Goal: Task Accomplishment & Management: Use online tool/utility

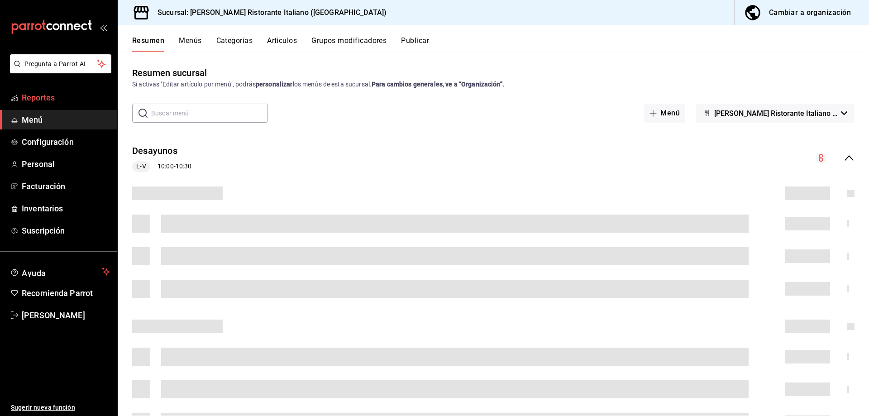
click at [50, 93] on span "Reportes" at bounding box center [66, 97] width 88 height 12
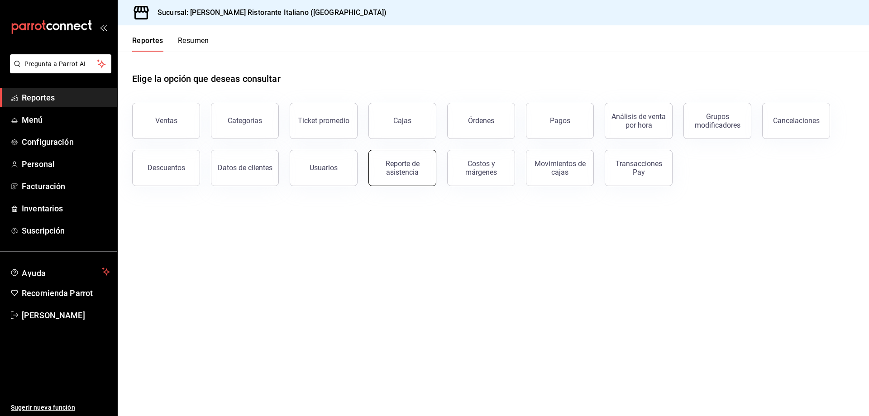
click at [384, 160] on div "Reporte de asistencia" at bounding box center [402, 167] width 56 height 17
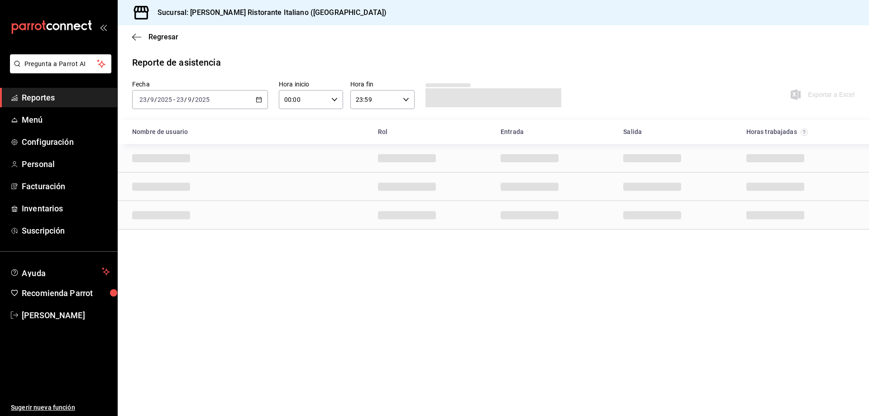
click at [260, 99] on icon "button" at bounding box center [259, 99] width 6 height 6
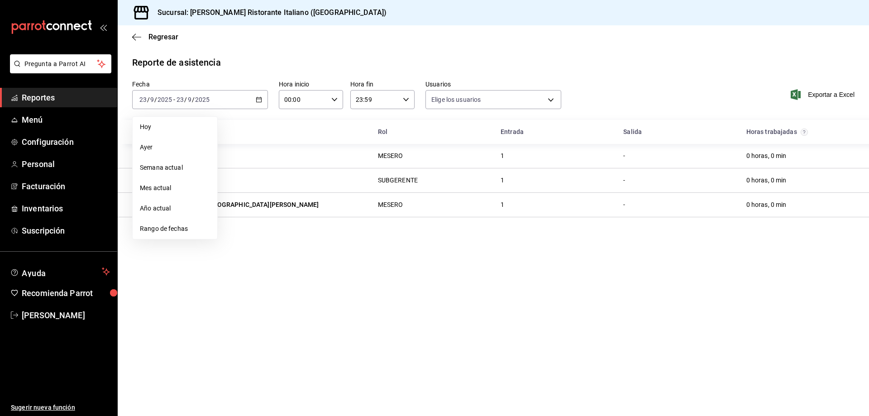
type input "fbaa1dcd-9b1b-42d3-8417-c392ee4ac69c,c847f7ff-4ec8-4711-b402-dbc889304ff0,82cd9…"
click at [178, 228] on span "Rango de fechas" at bounding box center [175, 229] width 70 height 10
click at [236, 200] on abbr "15" at bounding box center [236, 199] width 6 height 6
click at [332, 200] on abbr "21" at bounding box center [333, 199] width 6 height 6
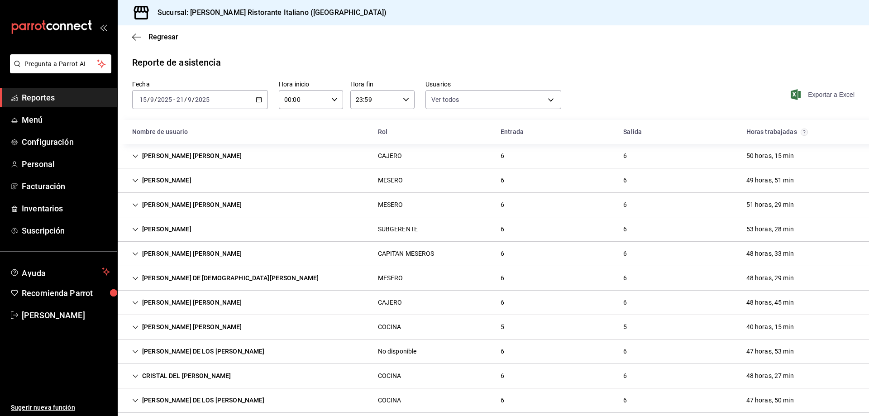
click at [811, 95] on span "Exportar a Excel" at bounding box center [823, 94] width 62 height 11
click at [258, 98] on \(Stroke\) "button" at bounding box center [258, 99] width 5 height 5
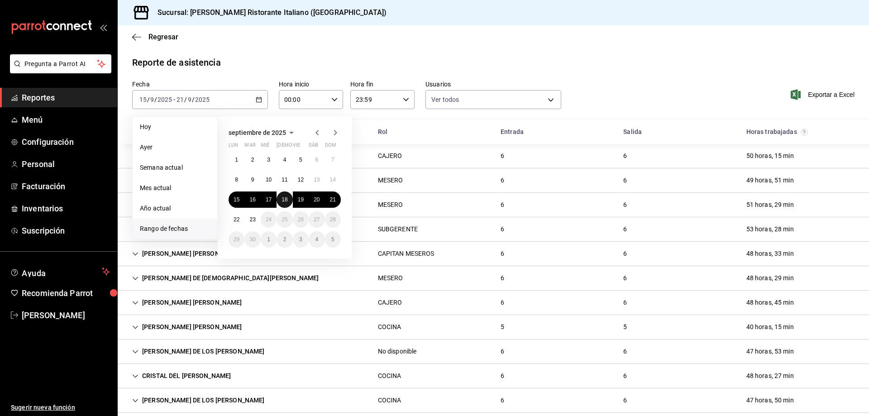
click at [286, 200] on abbr "18" at bounding box center [284, 199] width 6 height 6
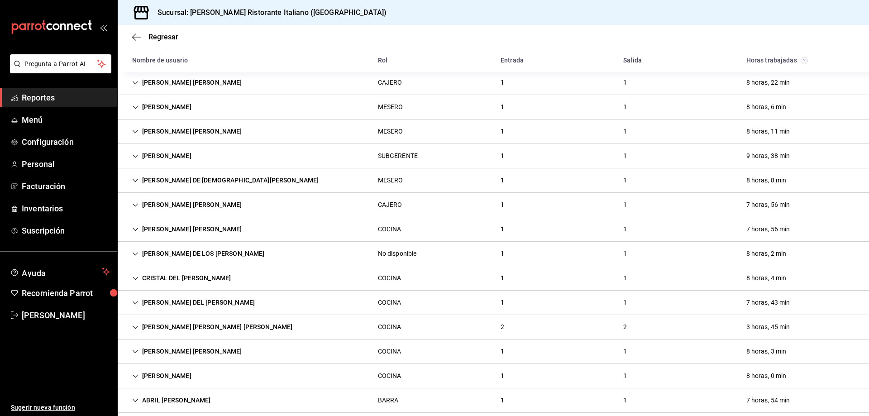
scroll to position [85, 0]
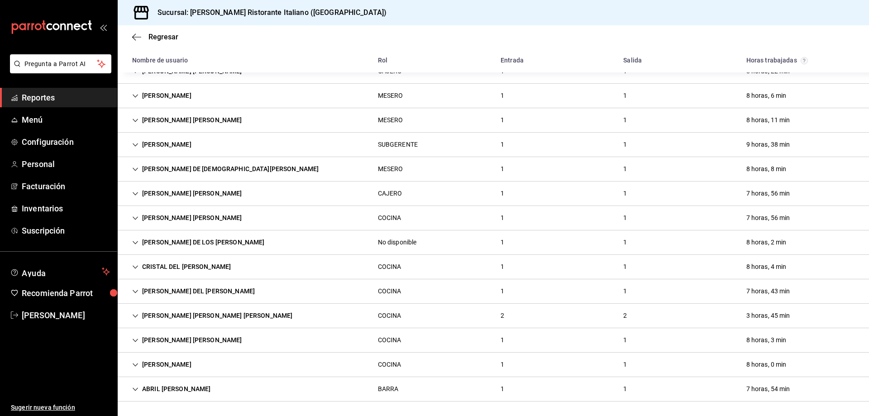
click at [137, 316] on icon "Cell" at bounding box center [135, 316] width 6 height 6
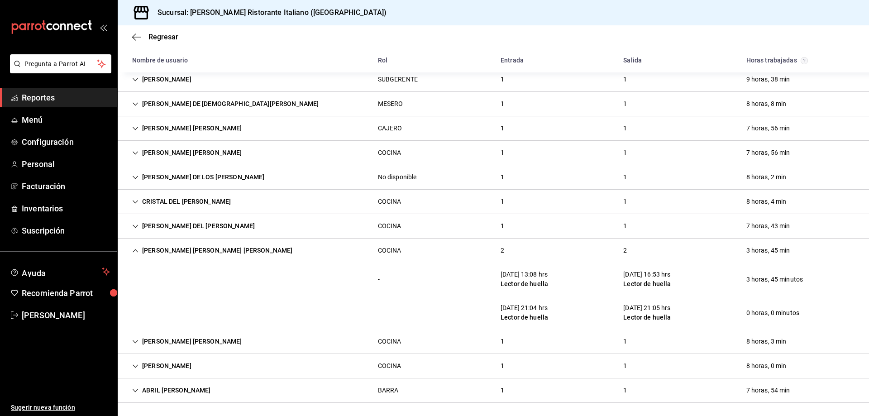
scroll to position [151, 0]
click at [135, 247] on icon "Cell" at bounding box center [135, 249] width 6 height 6
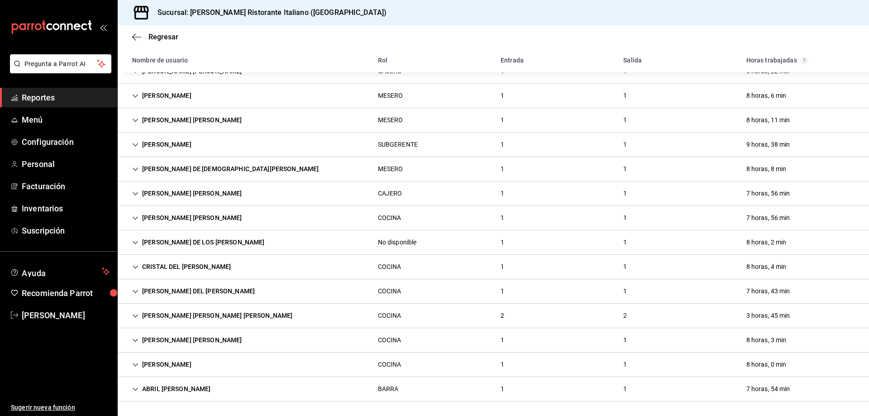
scroll to position [85, 0]
click at [134, 316] on icon "Cell" at bounding box center [135, 316] width 6 height 6
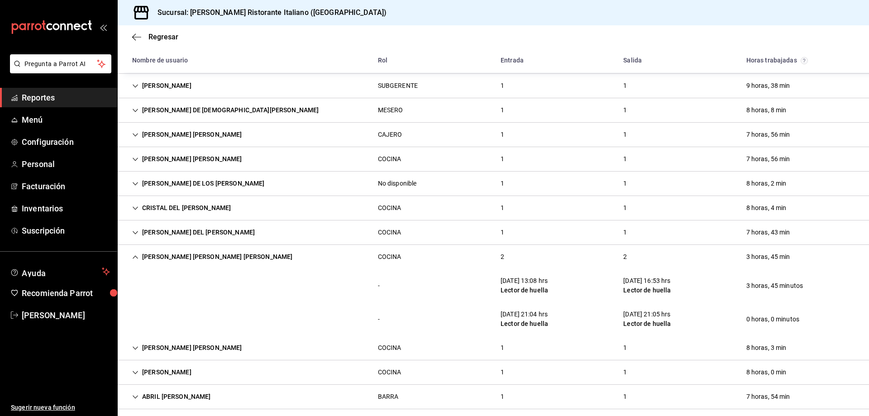
scroll to position [151, 0]
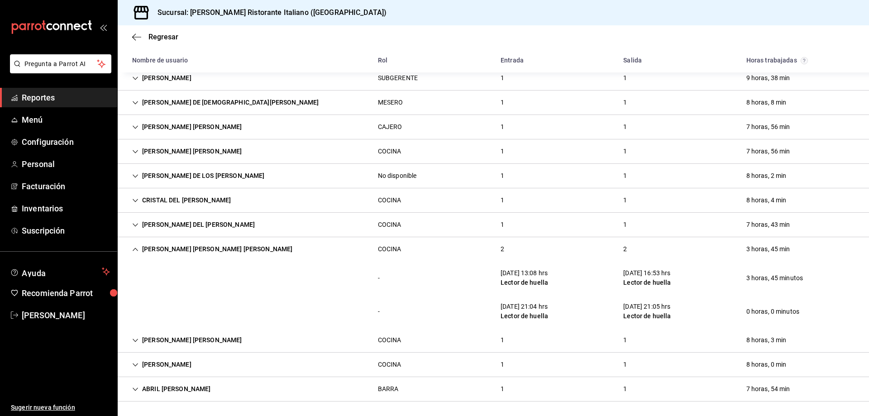
click at [137, 250] on icon "Cell" at bounding box center [135, 248] width 5 height 3
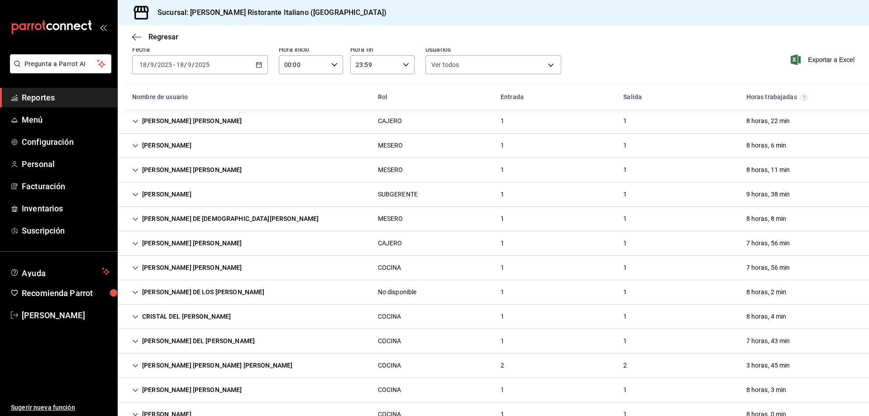
scroll to position [0, 0]
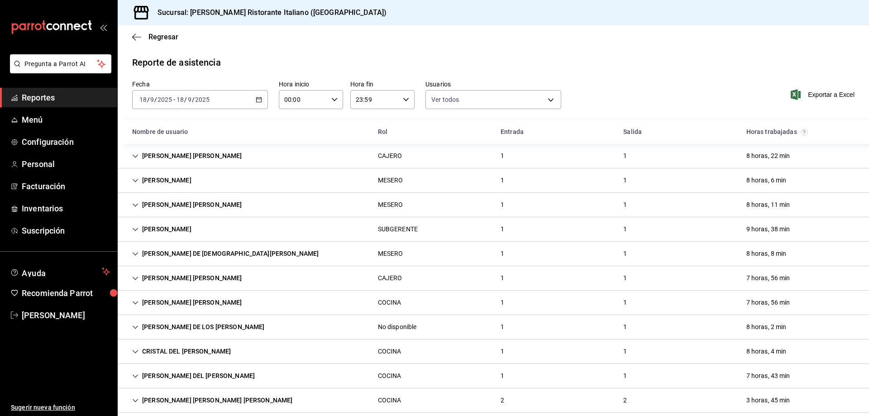
click at [372, 43] on div "Regresar" at bounding box center [493, 36] width 751 height 23
